Goal: Task Accomplishment & Management: Manage account settings

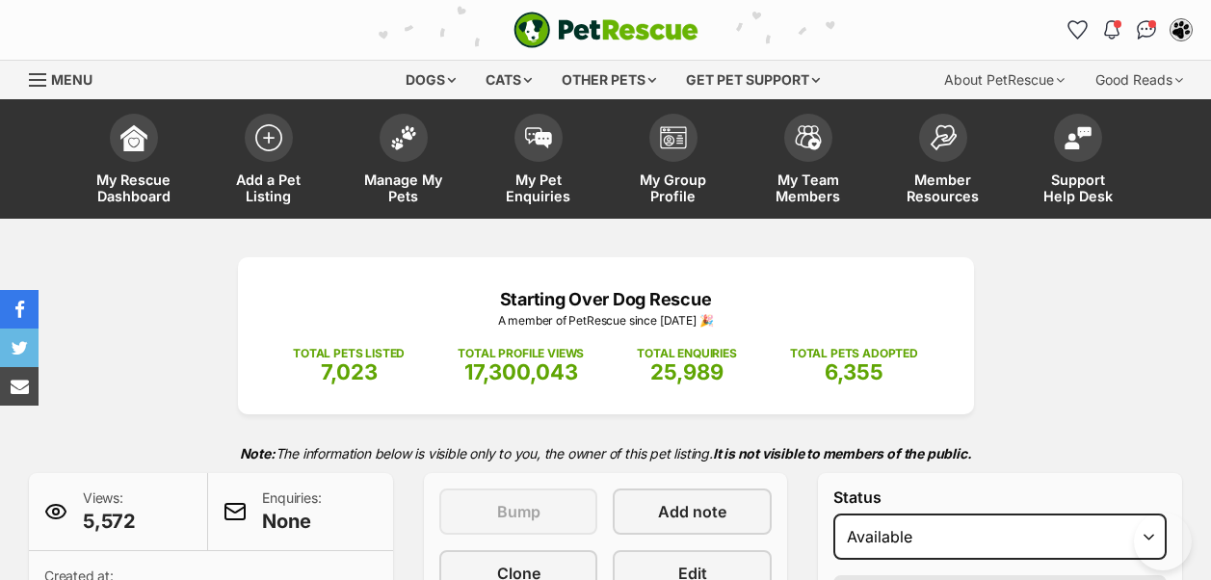
select select "active"
click at [394, 127] on img at bounding box center [403, 132] width 27 height 25
click at [403, 129] on img at bounding box center [403, 132] width 27 height 25
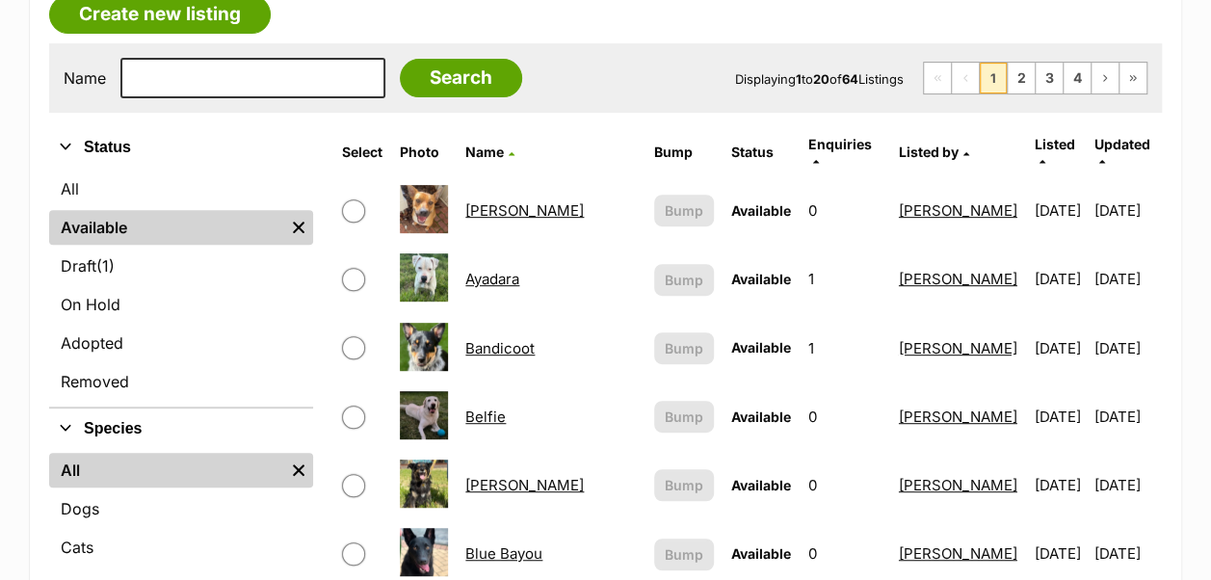
scroll to position [706, 0]
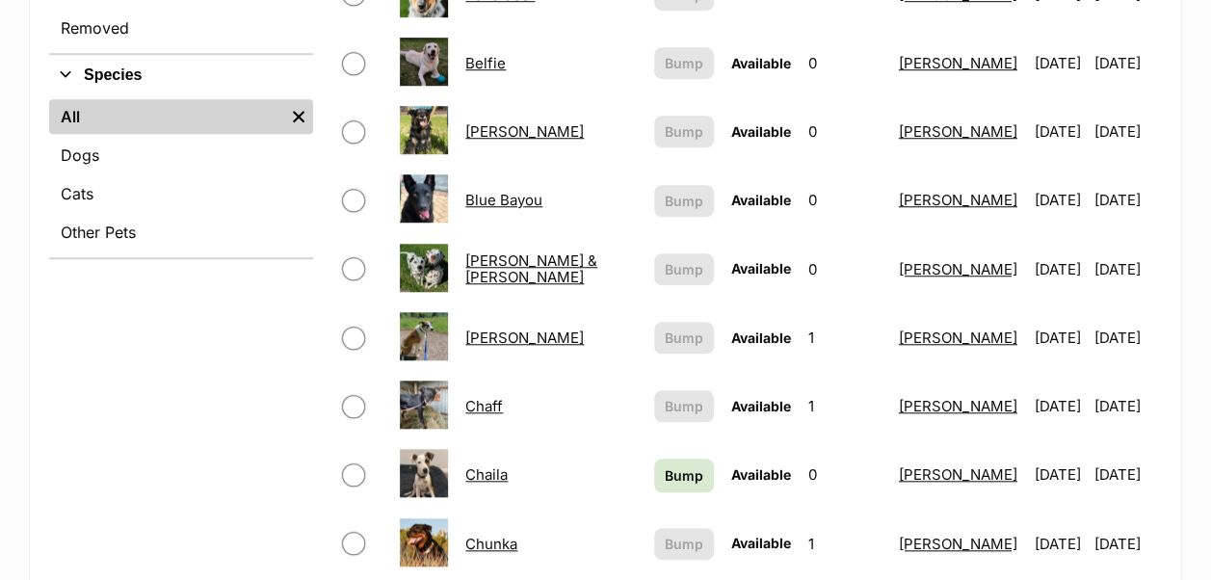
click at [491, 57] on td "Belfie" at bounding box center [551, 63] width 187 height 66
click at [491, 54] on link "Belfie" at bounding box center [485, 63] width 40 height 18
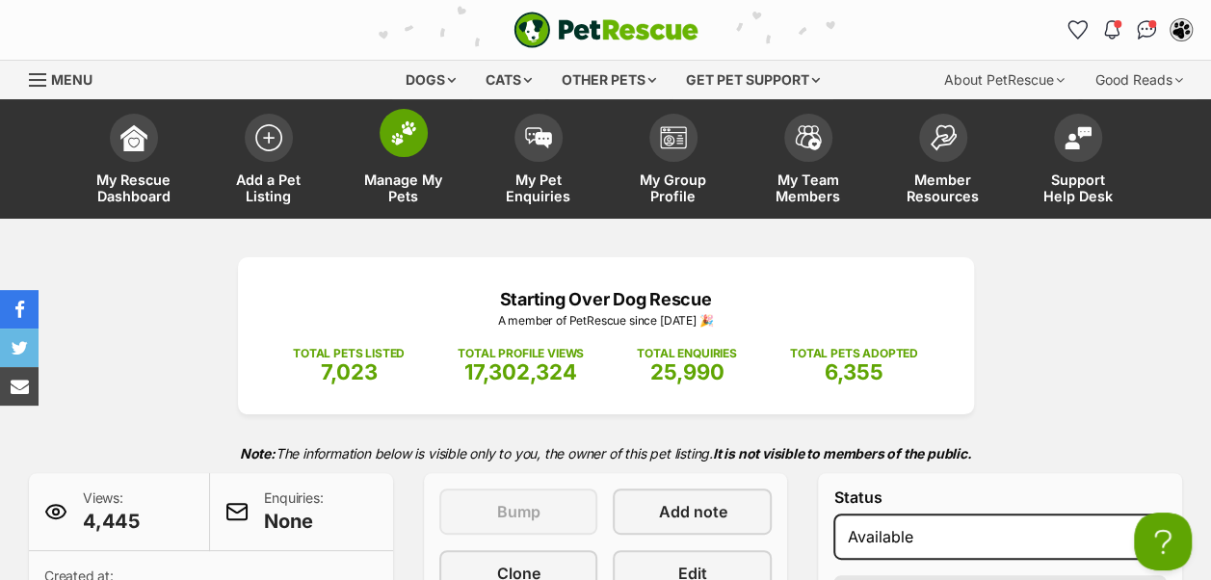
click at [401, 131] on img at bounding box center [403, 132] width 27 height 25
